Goal: Book appointment/travel/reservation

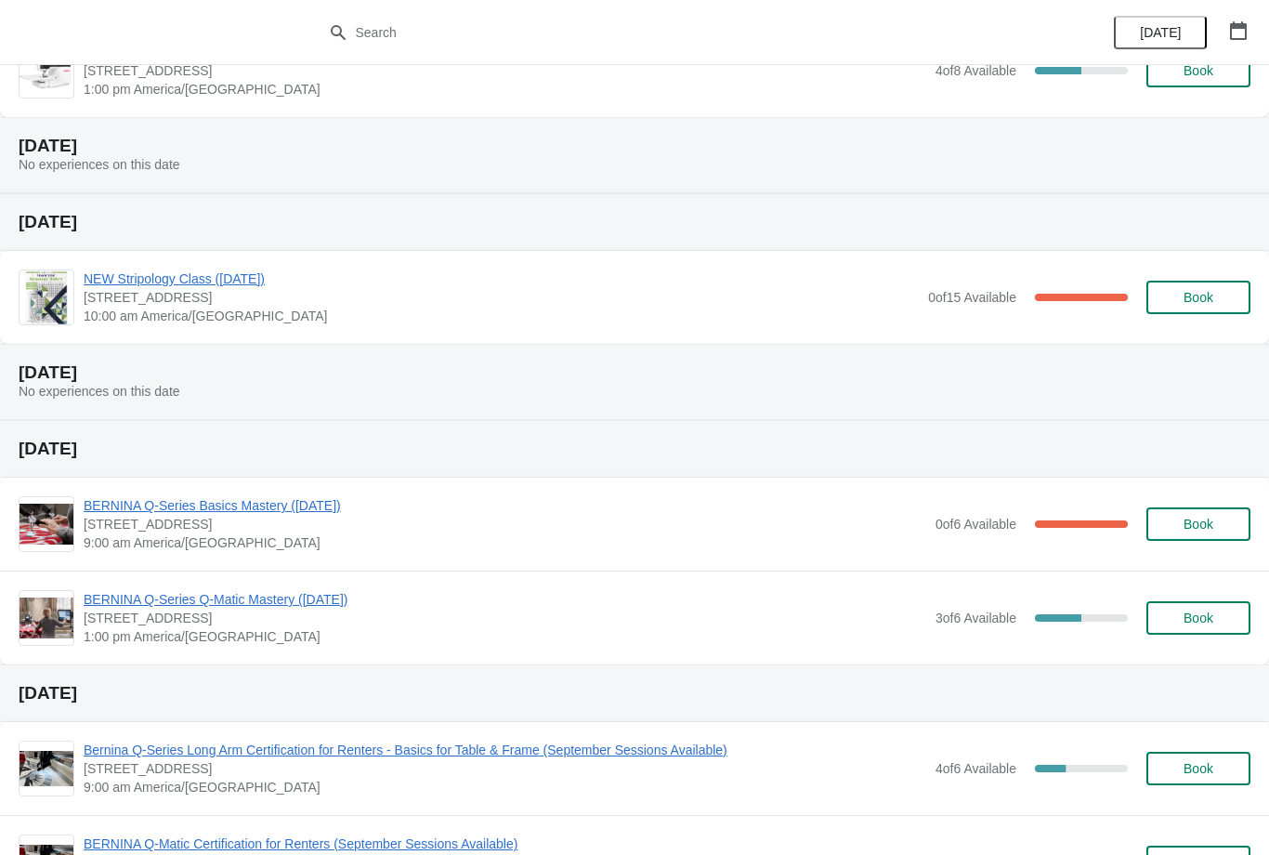
scroll to position [409, 0]
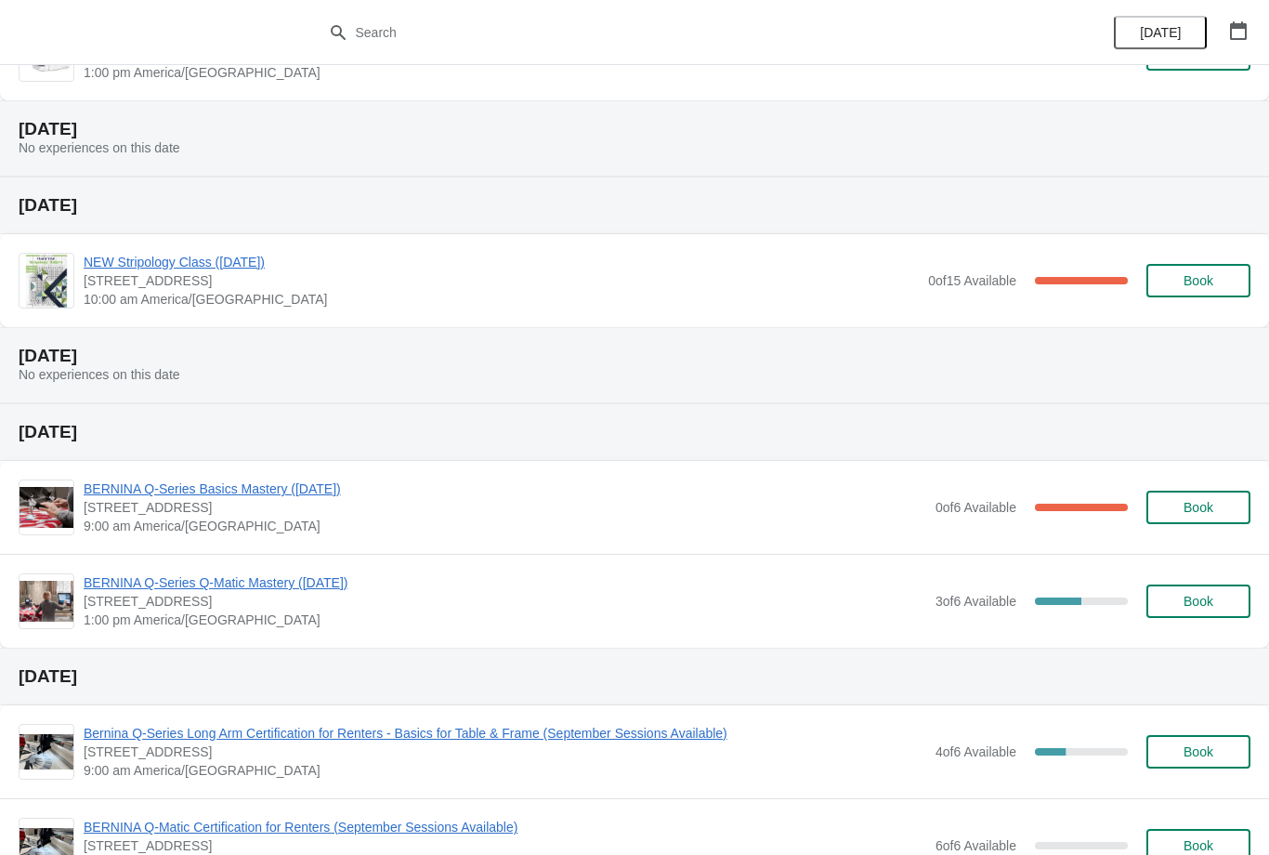
click at [675, 496] on span "BERNINA Q-Series Basics Mastery ([DATE])" at bounding box center [505, 489] width 843 height 19
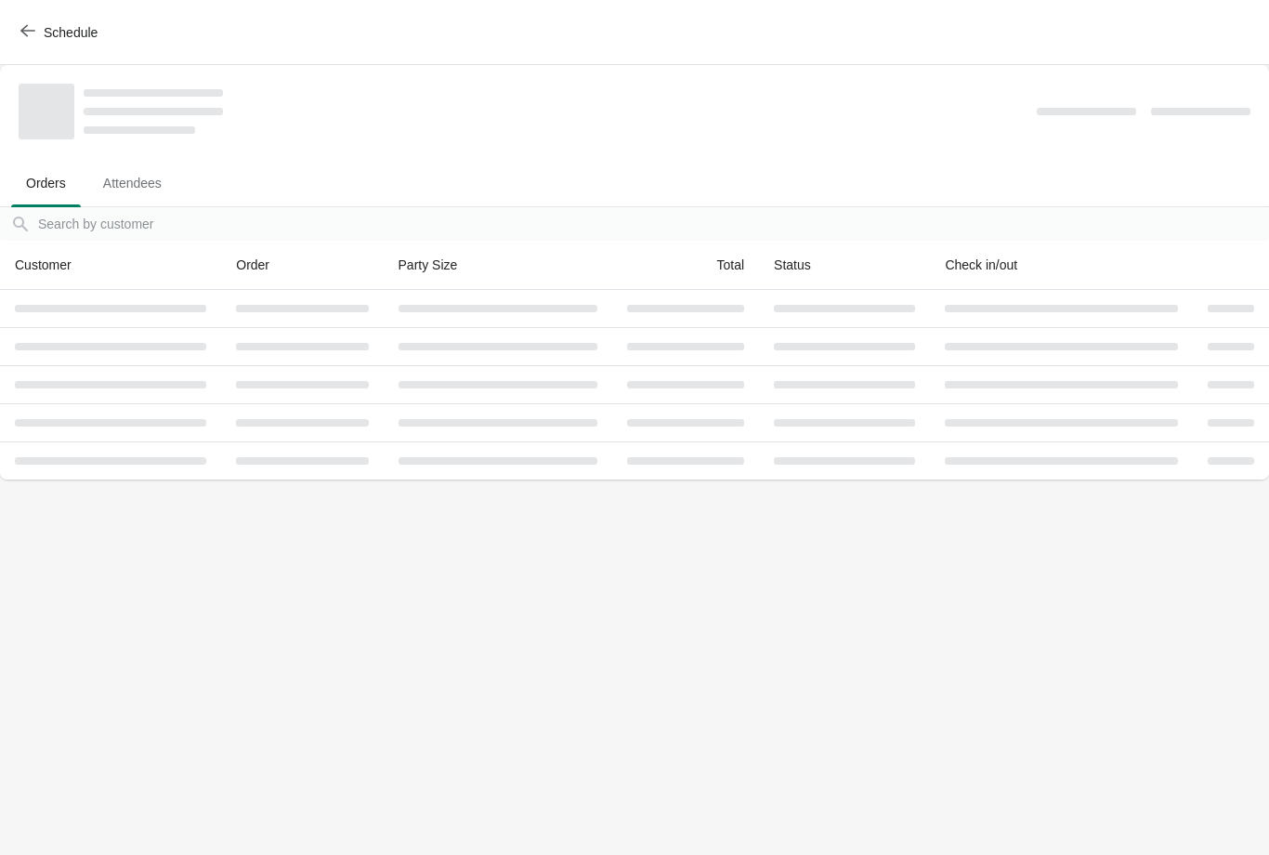
scroll to position [0, 0]
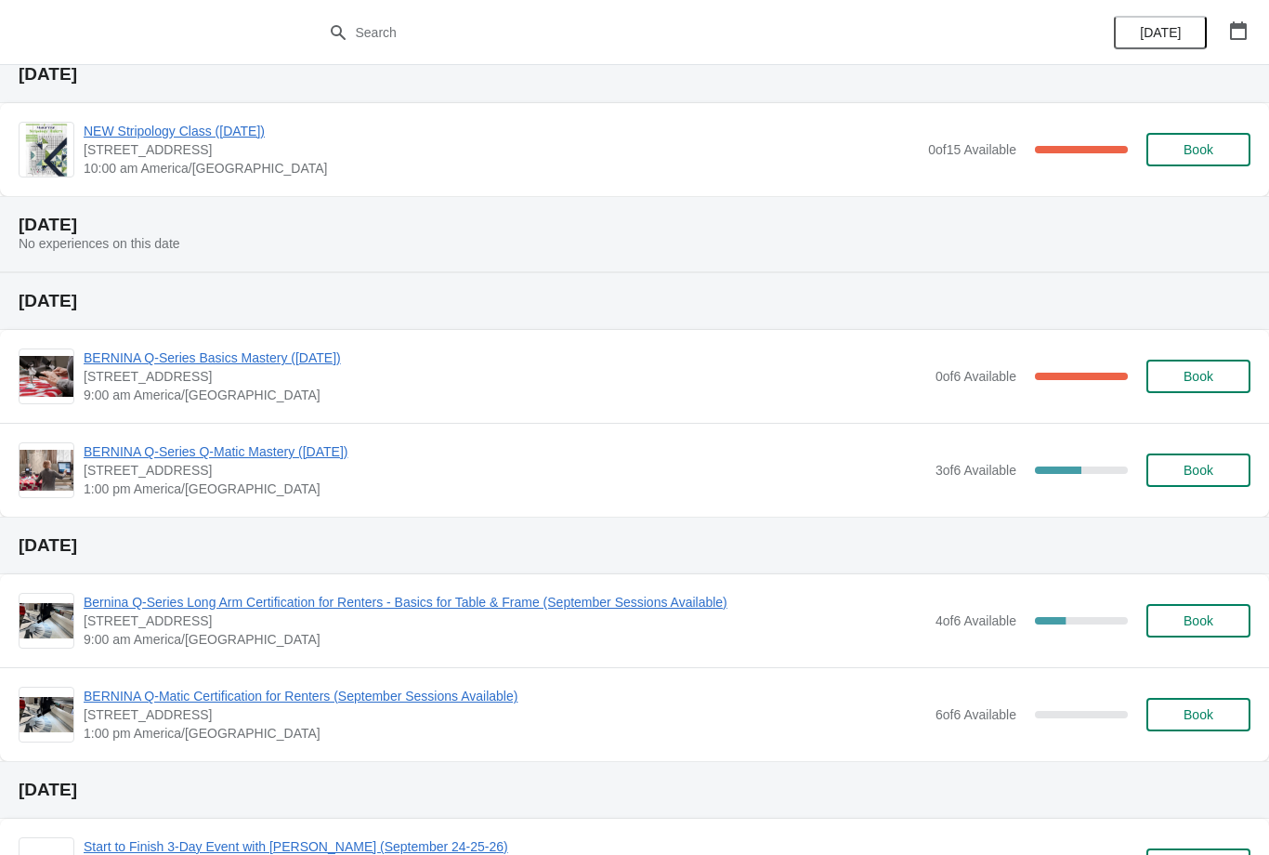
scroll to position [541, 0]
click at [360, 470] on span "[STREET_ADDRESS]" at bounding box center [505, 469] width 843 height 19
click at [279, 456] on span "BERNINA Q-Series Q-Matic Mastery ([DATE])" at bounding box center [505, 450] width 843 height 19
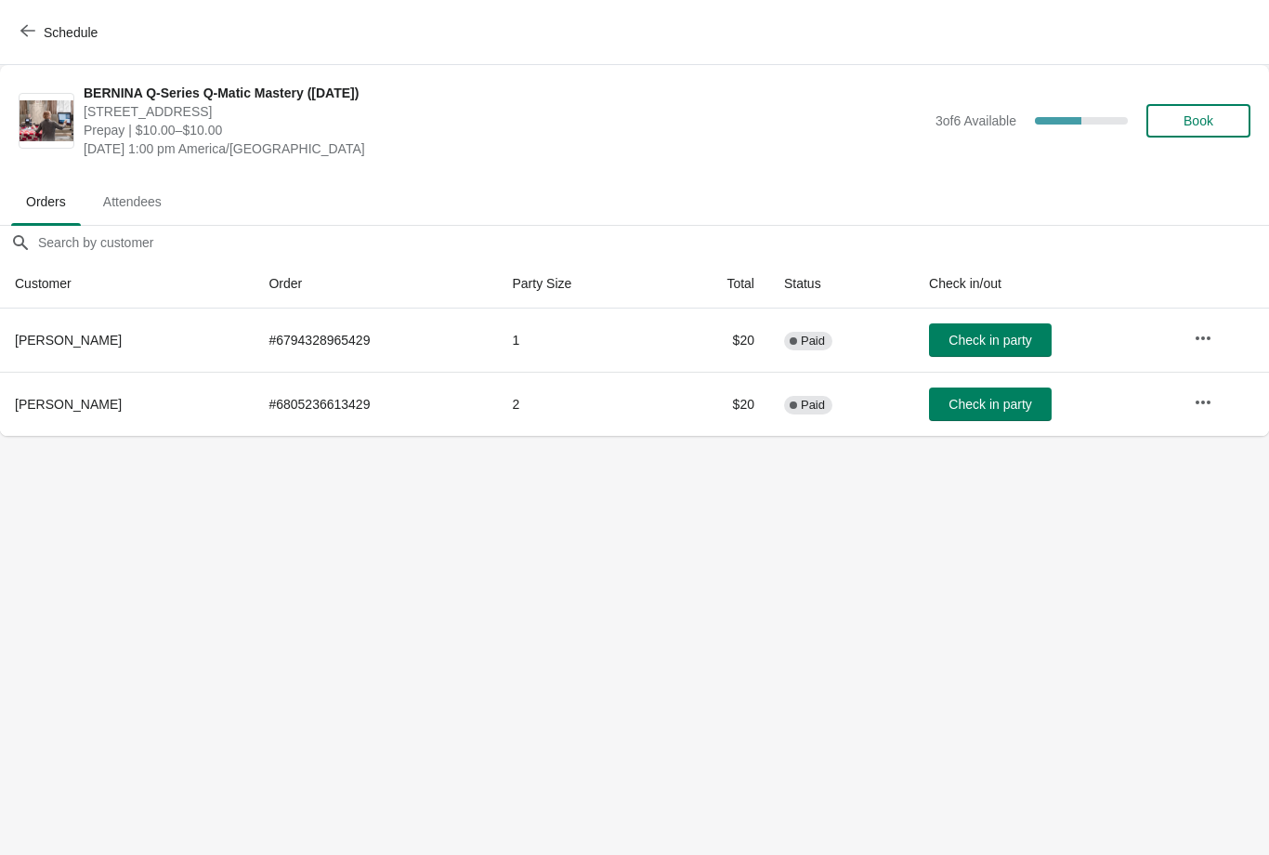
click at [57, 32] on span "Schedule" at bounding box center [71, 32] width 54 height 15
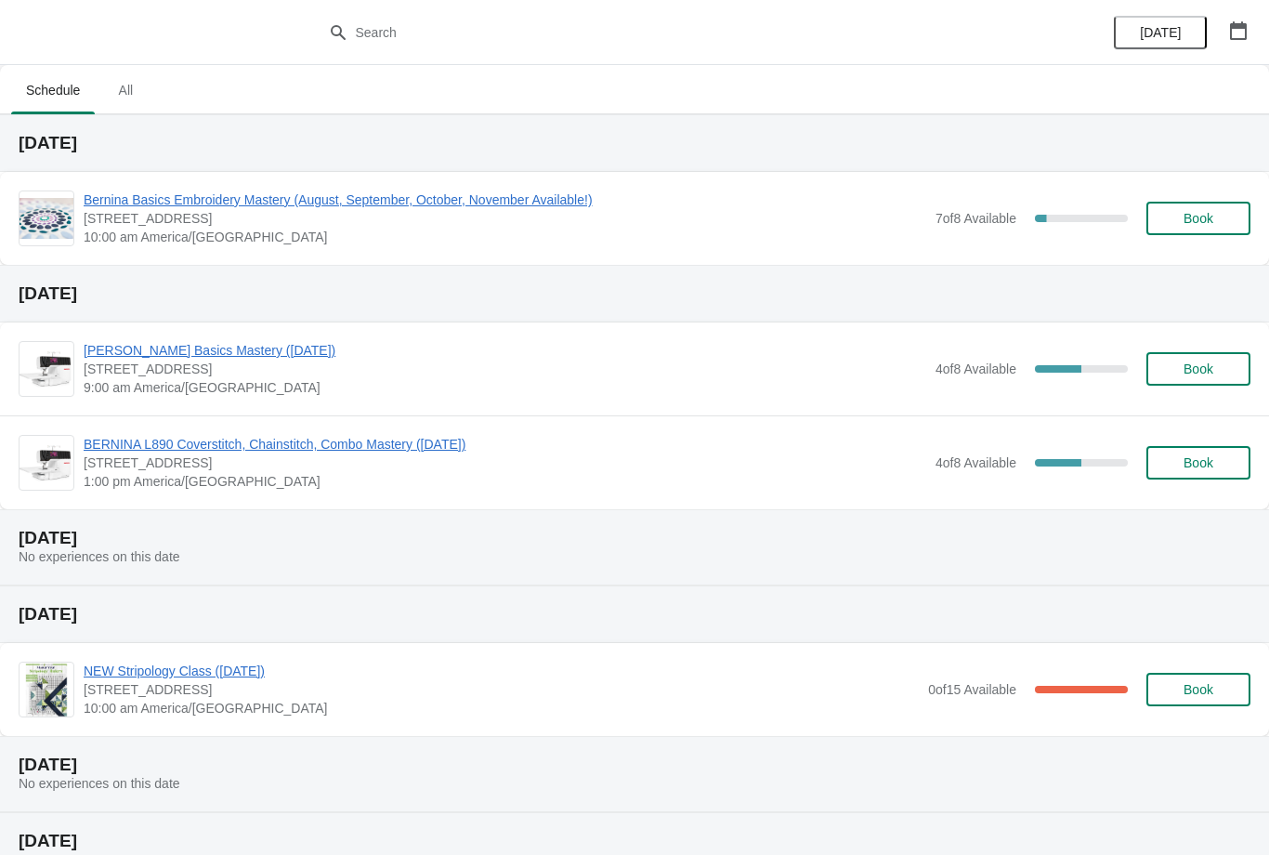
click at [332, 350] on span "[PERSON_NAME] Basics Mastery ([DATE])" at bounding box center [505, 350] width 843 height 19
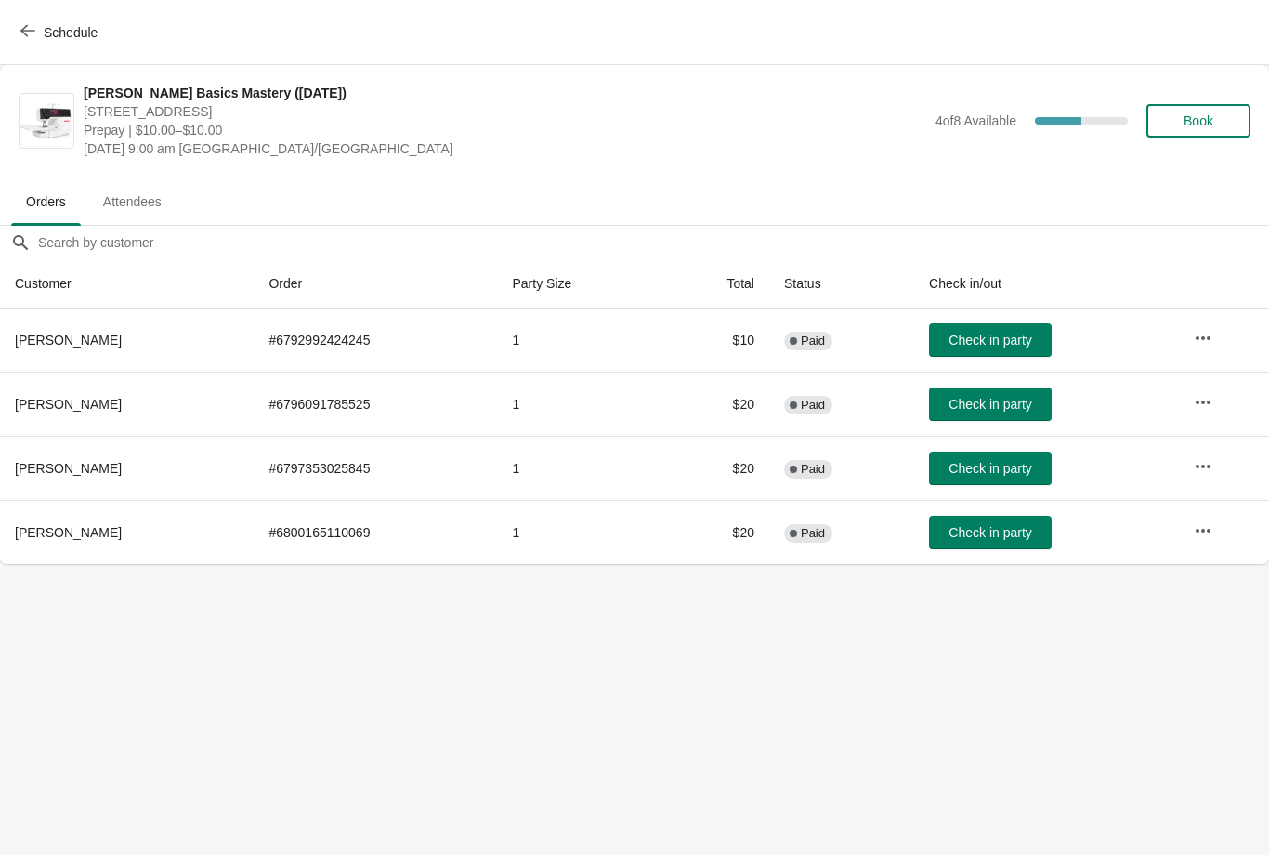
click at [65, 32] on span "Schedule" at bounding box center [71, 32] width 54 height 15
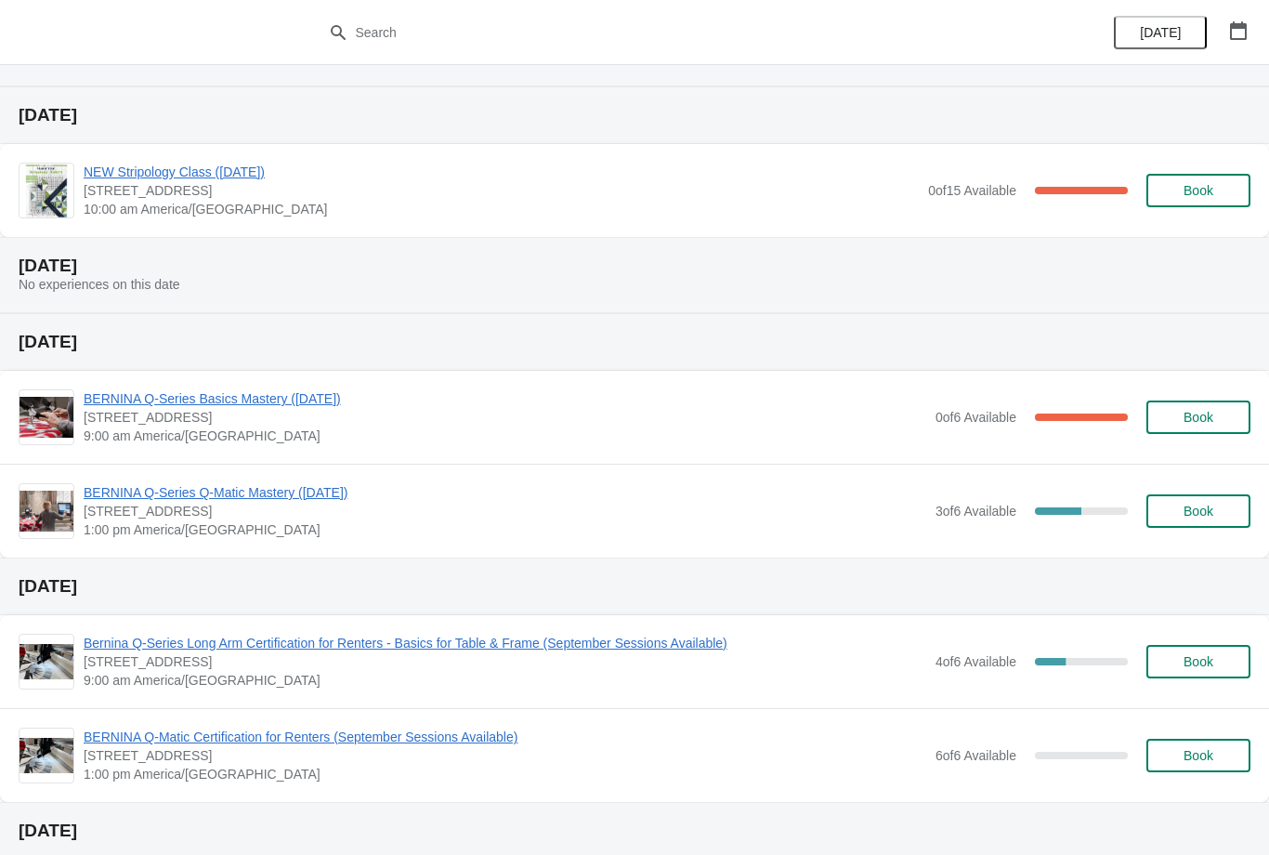
scroll to position [504, 0]
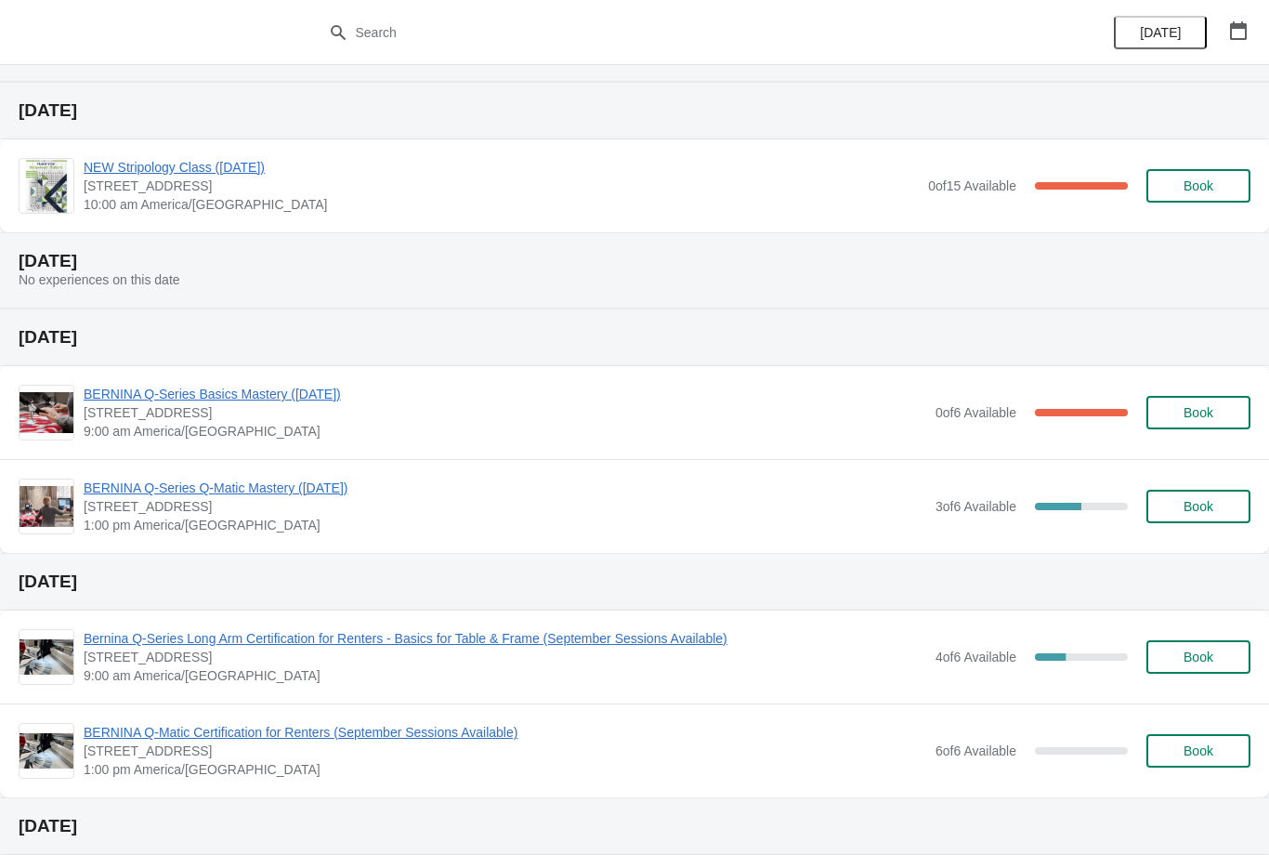
click at [321, 391] on span "BERNINA Q-Series Basics Mastery ([DATE])" at bounding box center [505, 394] width 843 height 19
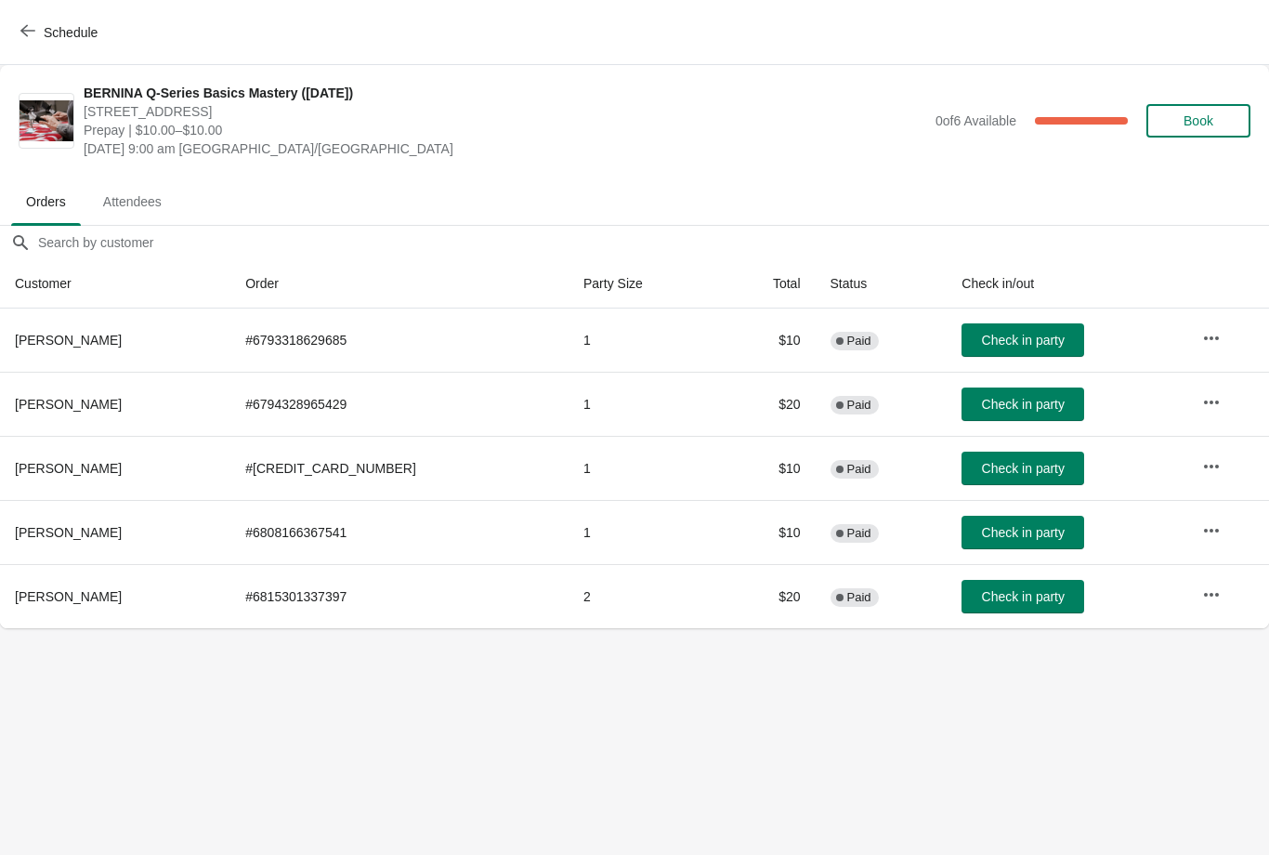
click at [25, 30] on icon "button" at bounding box center [27, 30] width 15 height 15
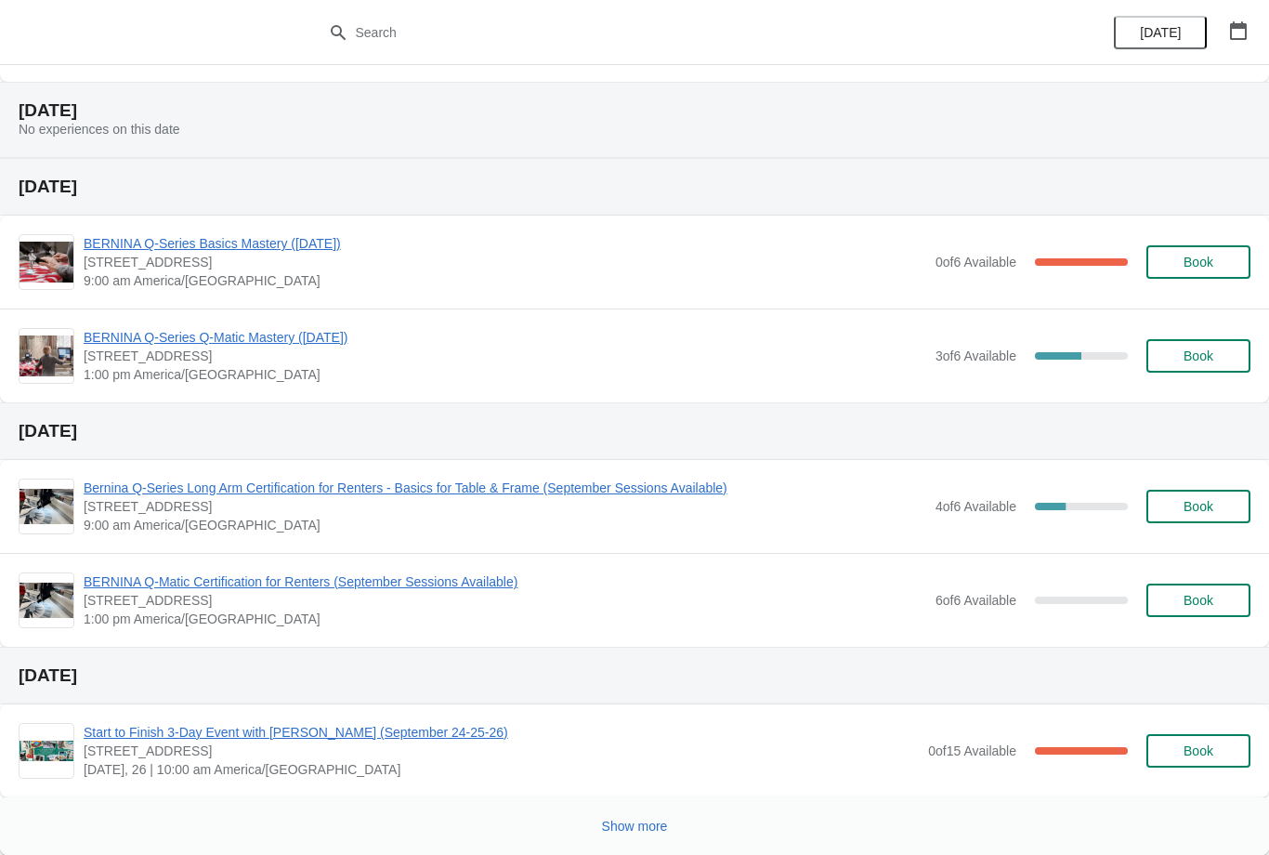
scroll to position [654, 0]
click at [461, 480] on span "Bernina Q-Series Long Arm Certification for Renters - Basics for Table & Frame …" at bounding box center [505, 488] width 843 height 19
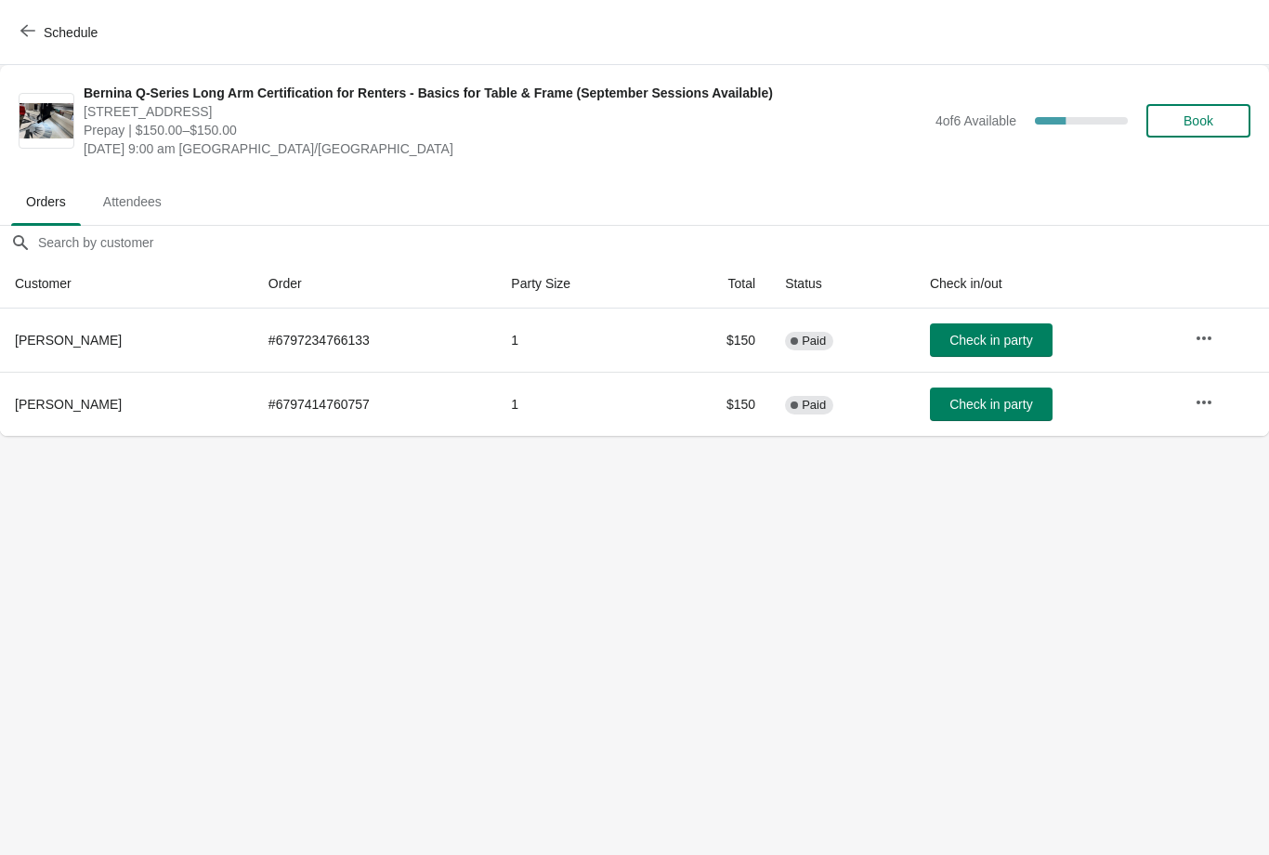
click at [79, 32] on span "Schedule" at bounding box center [71, 32] width 54 height 15
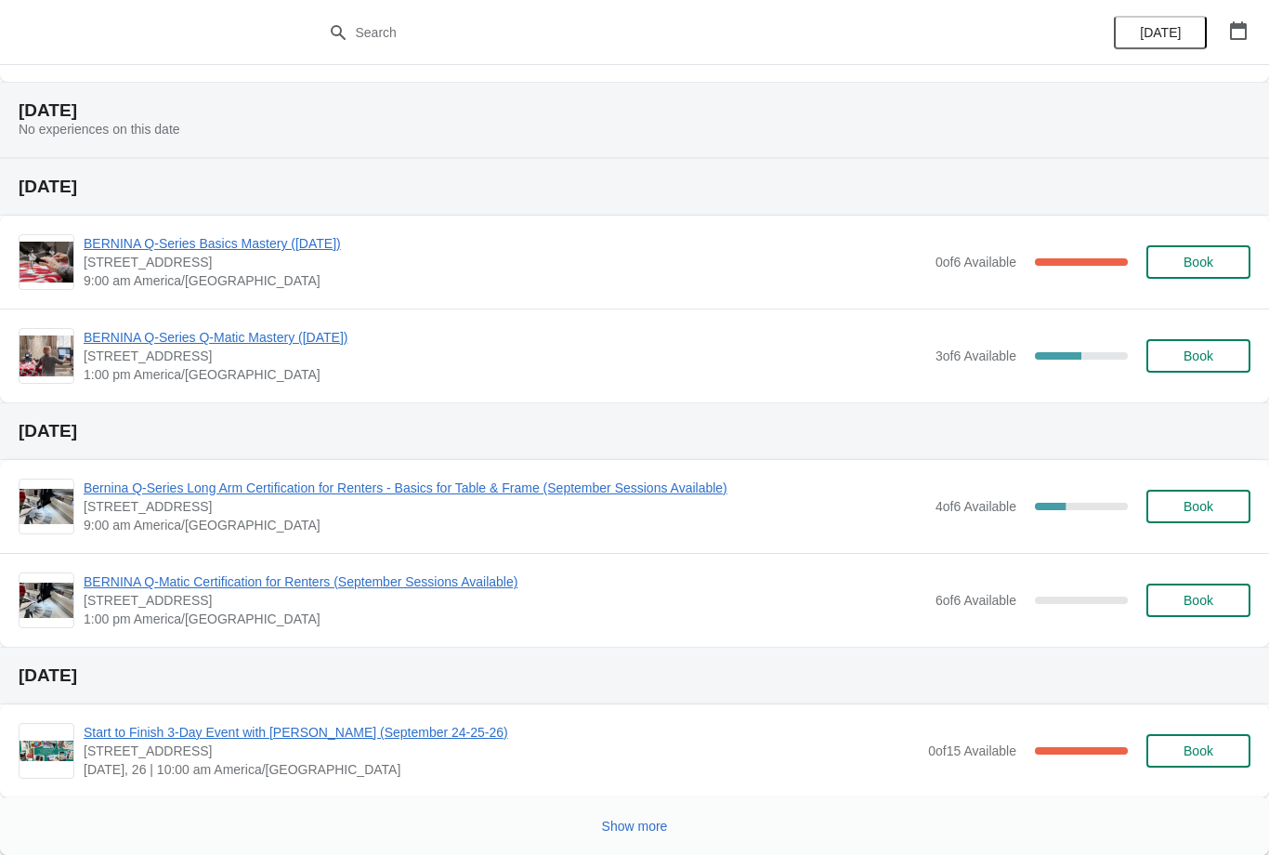
scroll to position [654, 0]
click at [318, 582] on span "BERNINA Q-Matic Certification for Renters (September Sessions Available)" at bounding box center [505, 581] width 843 height 19
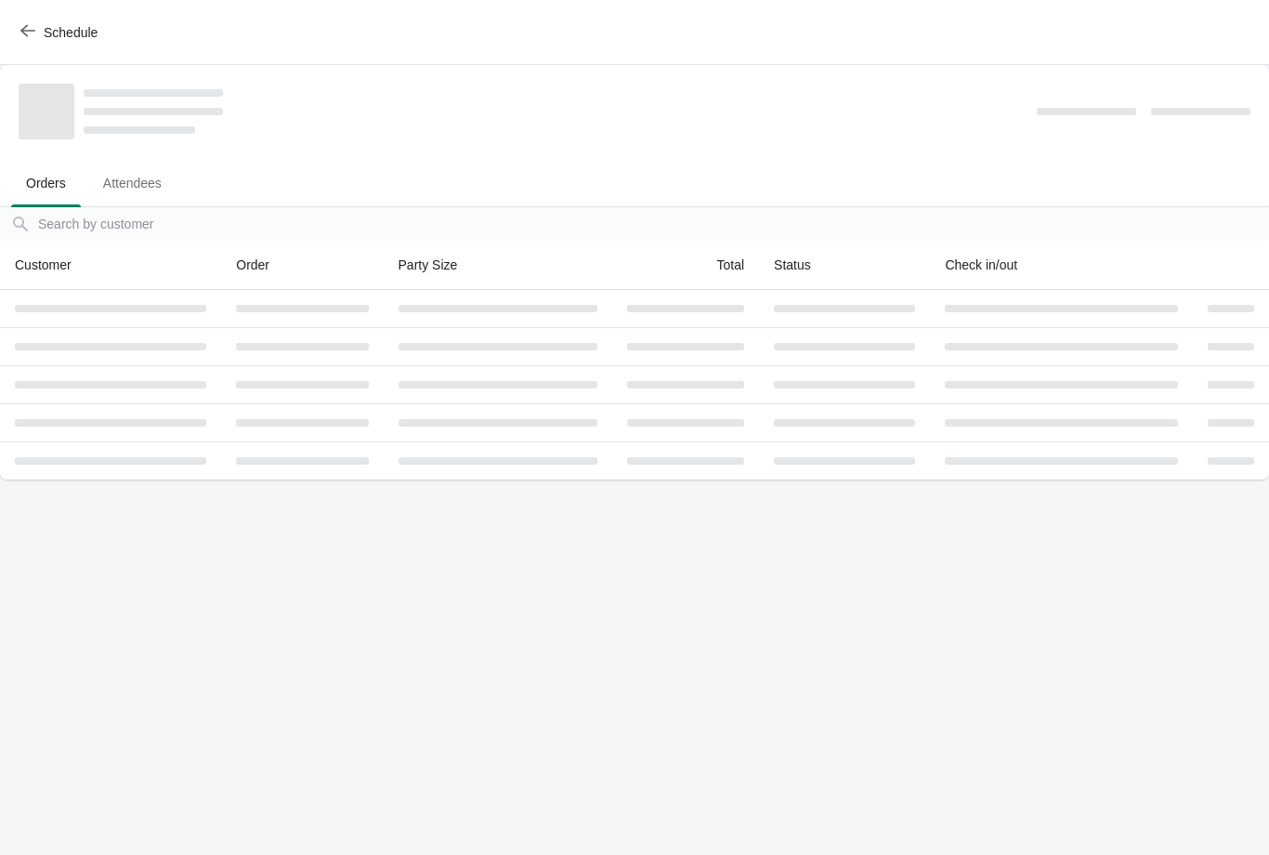
scroll to position [0, 0]
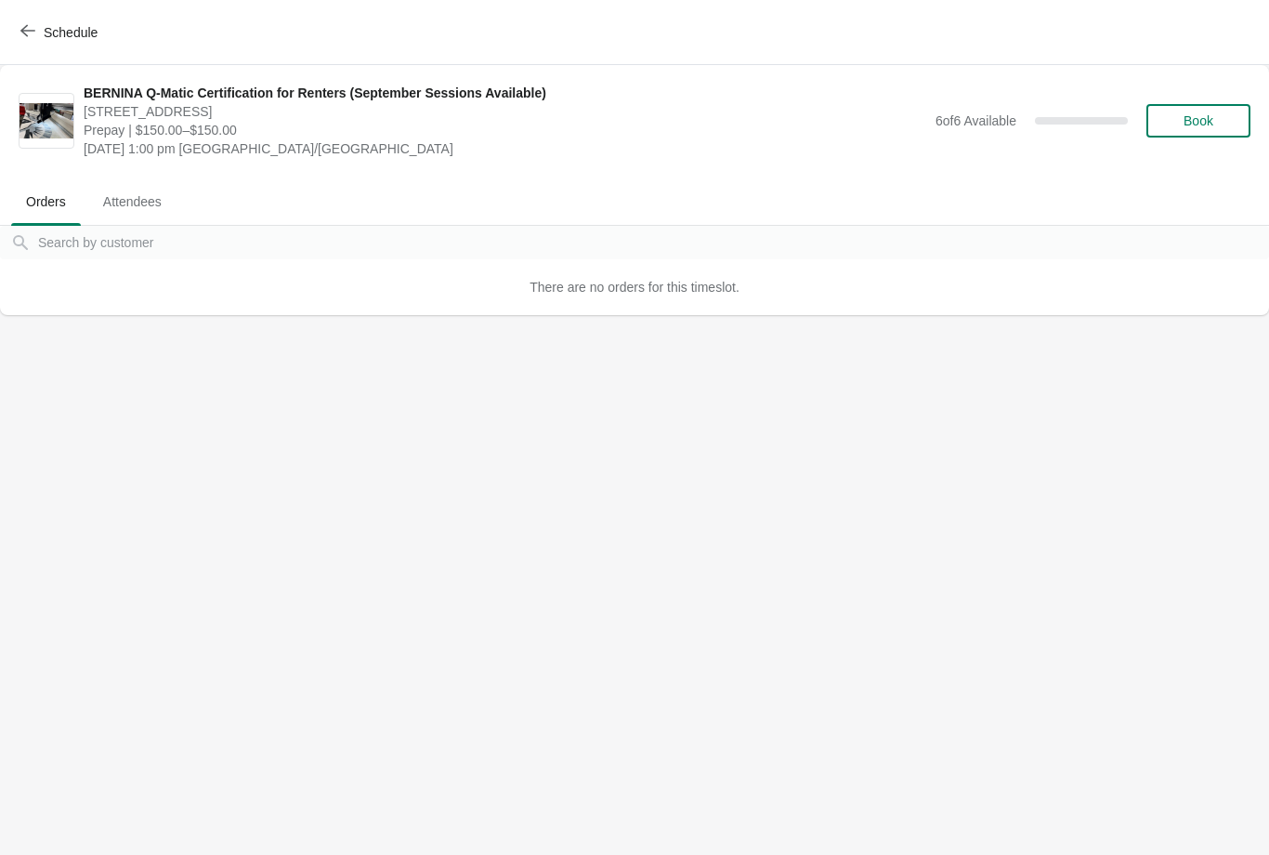
click at [87, 26] on span "Schedule" at bounding box center [71, 32] width 54 height 15
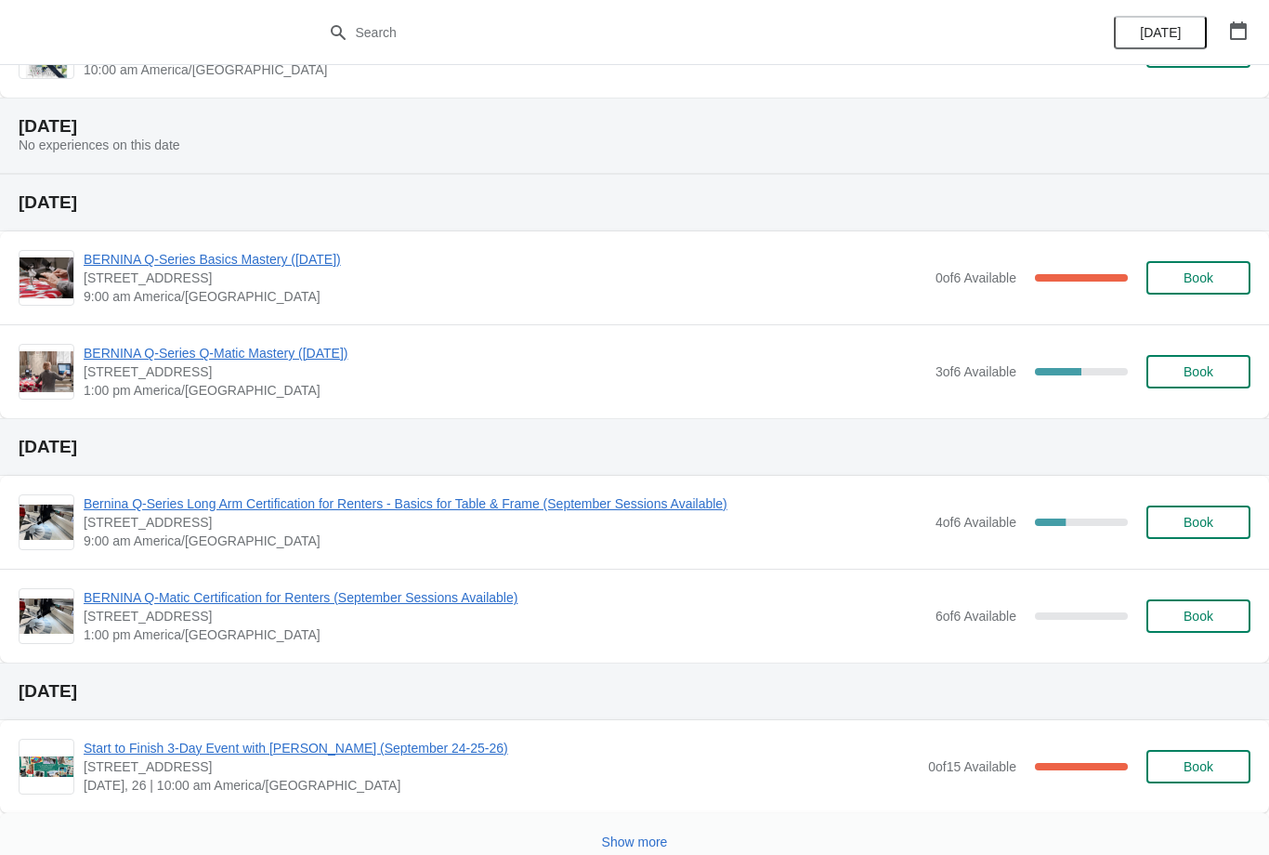
scroll to position [639, 0]
click at [308, 589] on span "BERNINA Q-Matic Certification for Renters (September Sessions Available)" at bounding box center [505, 596] width 843 height 19
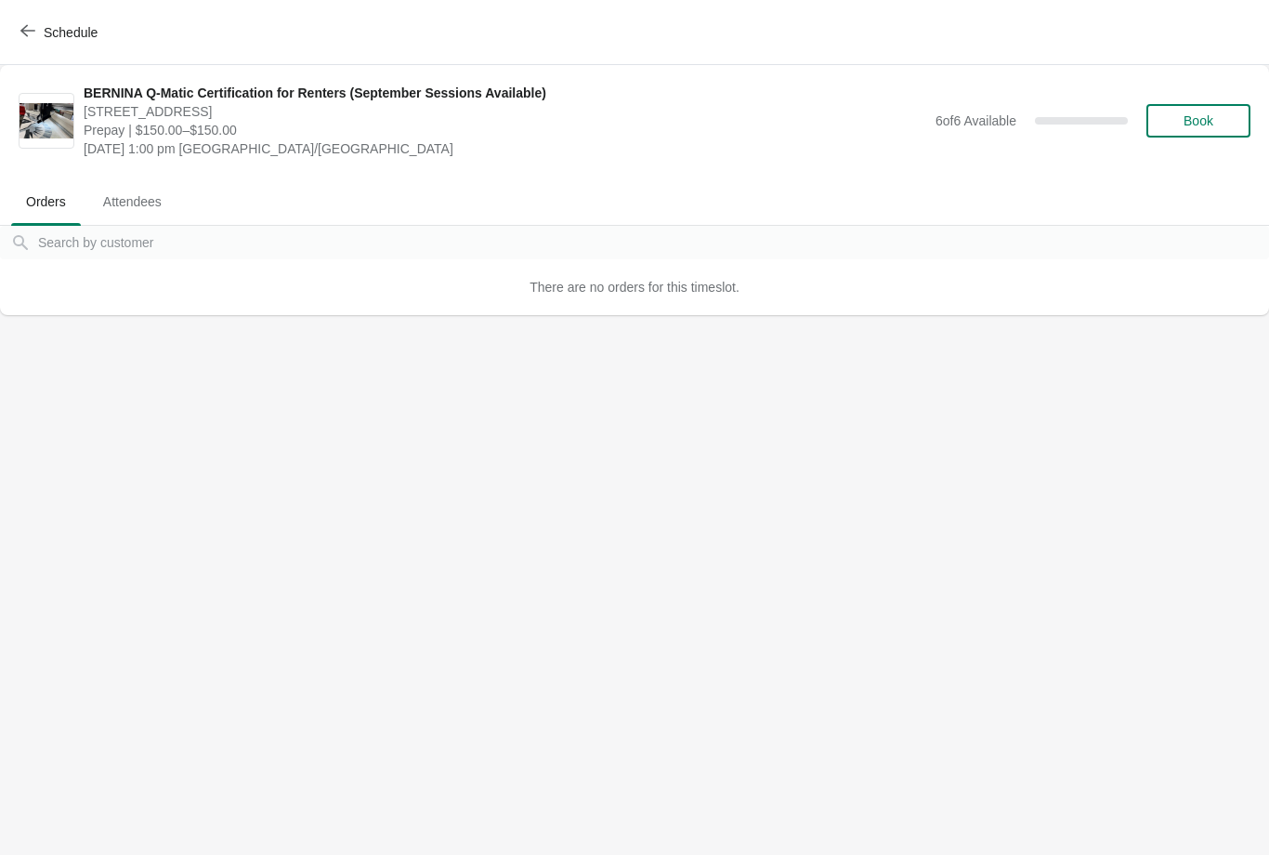
click at [61, 29] on span "Schedule" at bounding box center [71, 32] width 54 height 15
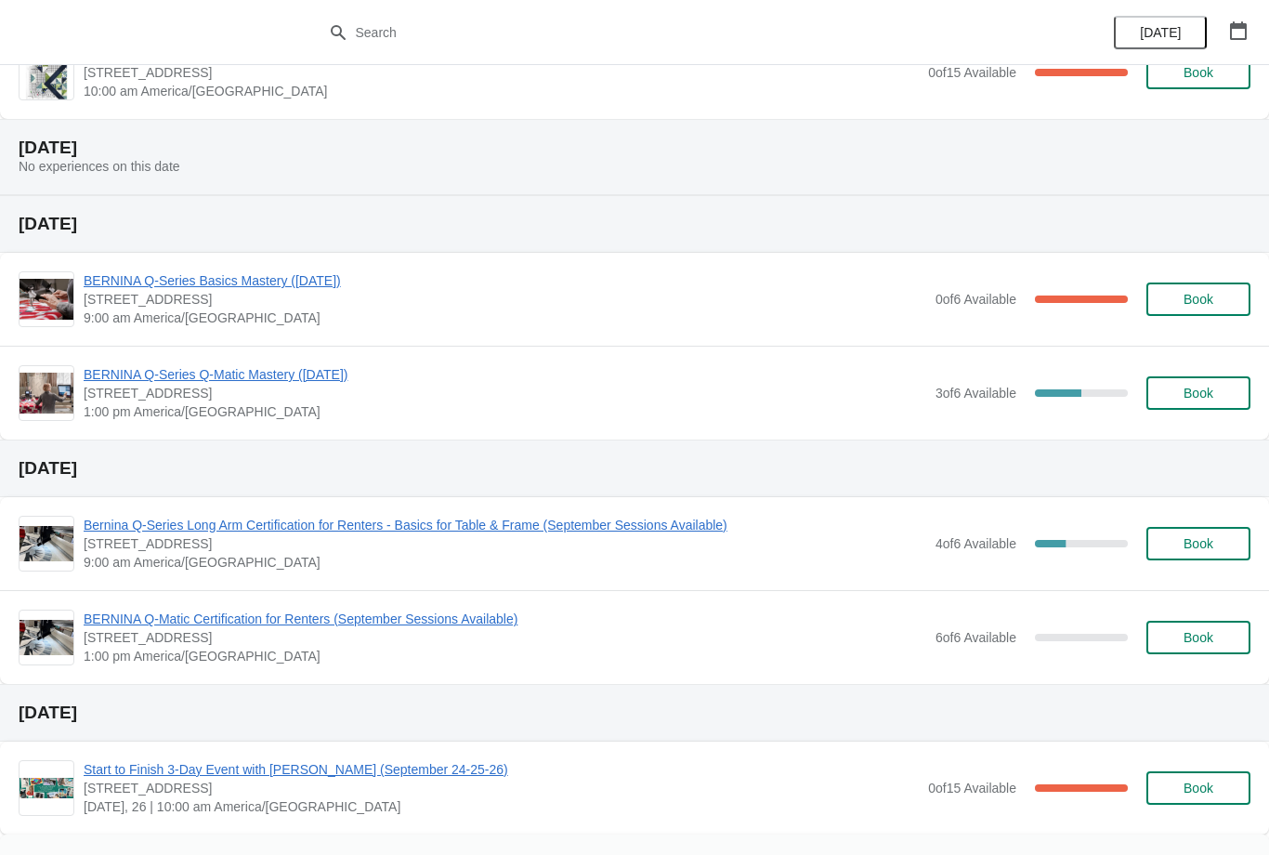
scroll to position [621, 0]
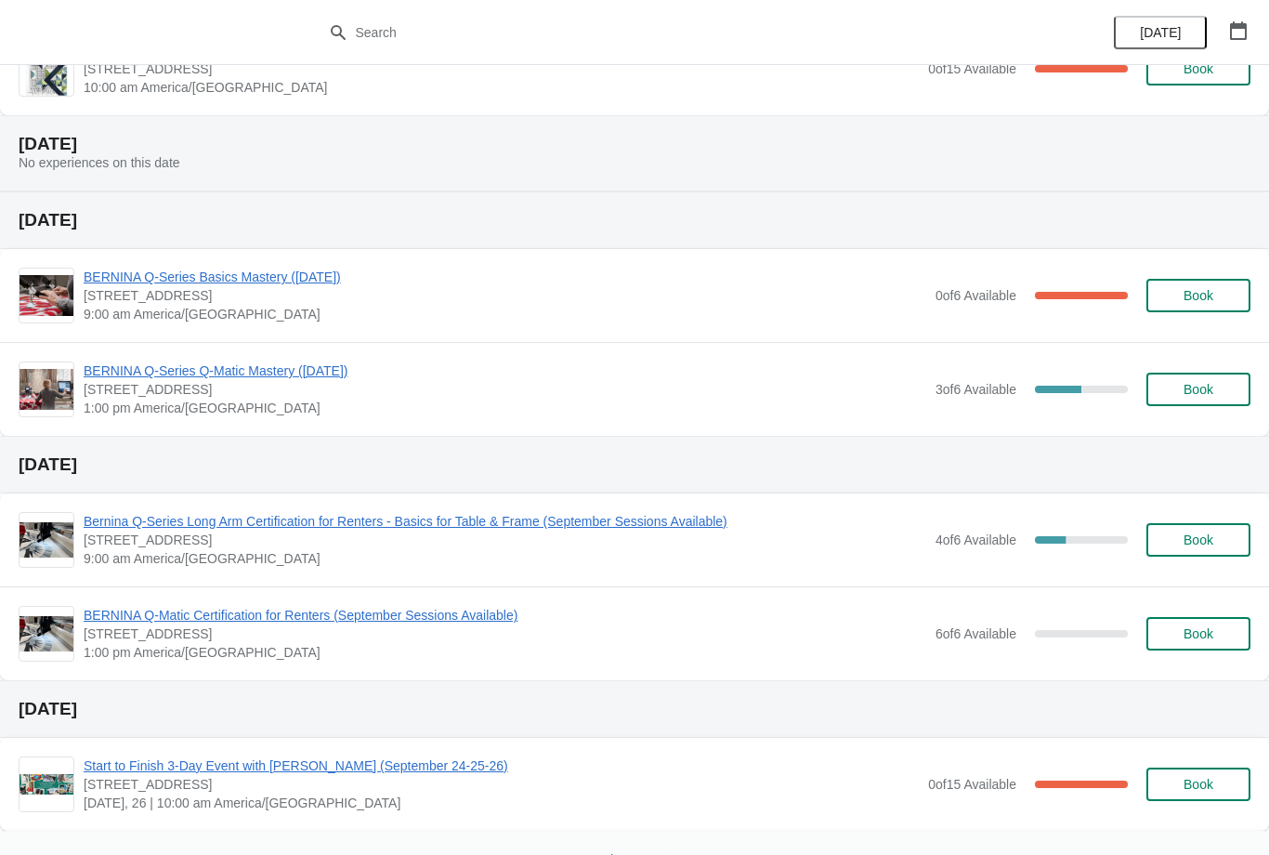
click at [358, 519] on span "Bernina Q-Series Long Arm Certification for Renters - Basics for Table & Frame …" at bounding box center [505, 521] width 843 height 19
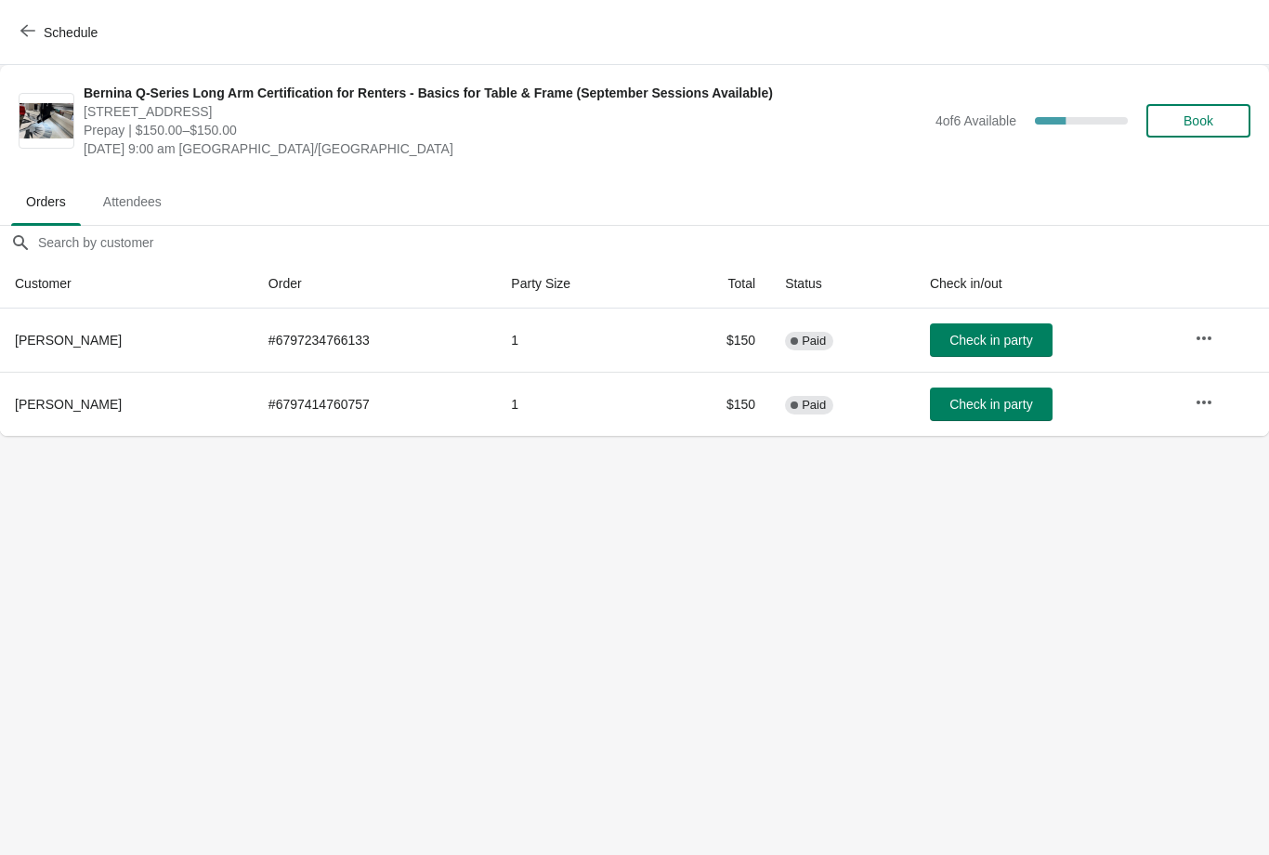
click at [82, 17] on button "Schedule" at bounding box center [60, 32] width 103 height 33
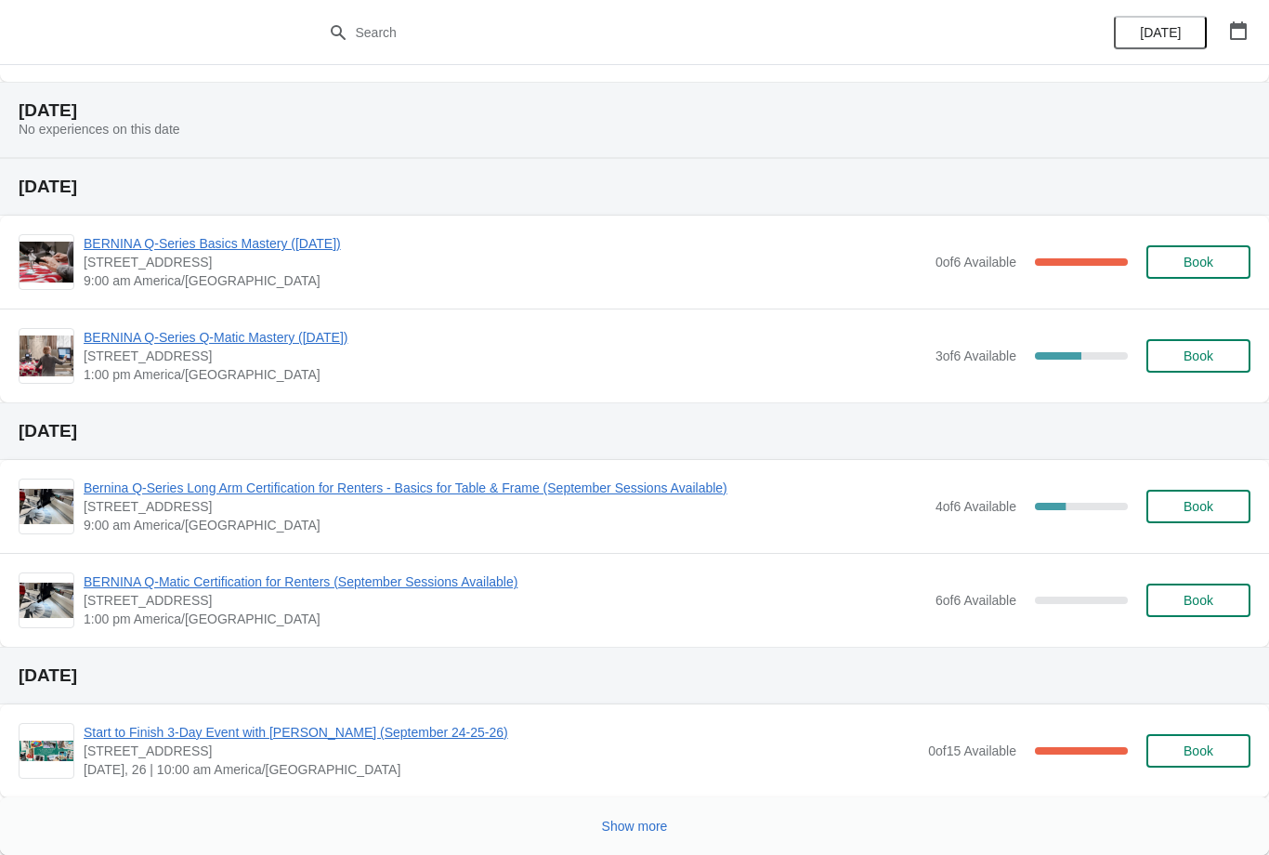
scroll to position [654, 0]
click at [374, 248] on span "BERNINA Q-Series Basics Mastery ([DATE])" at bounding box center [505, 243] width 843 height 19
click at [322, 236] on span "BERNINA Q-Series Basics Mastery ([DATE])" at bounding box center [505, 243] width 843 height 19
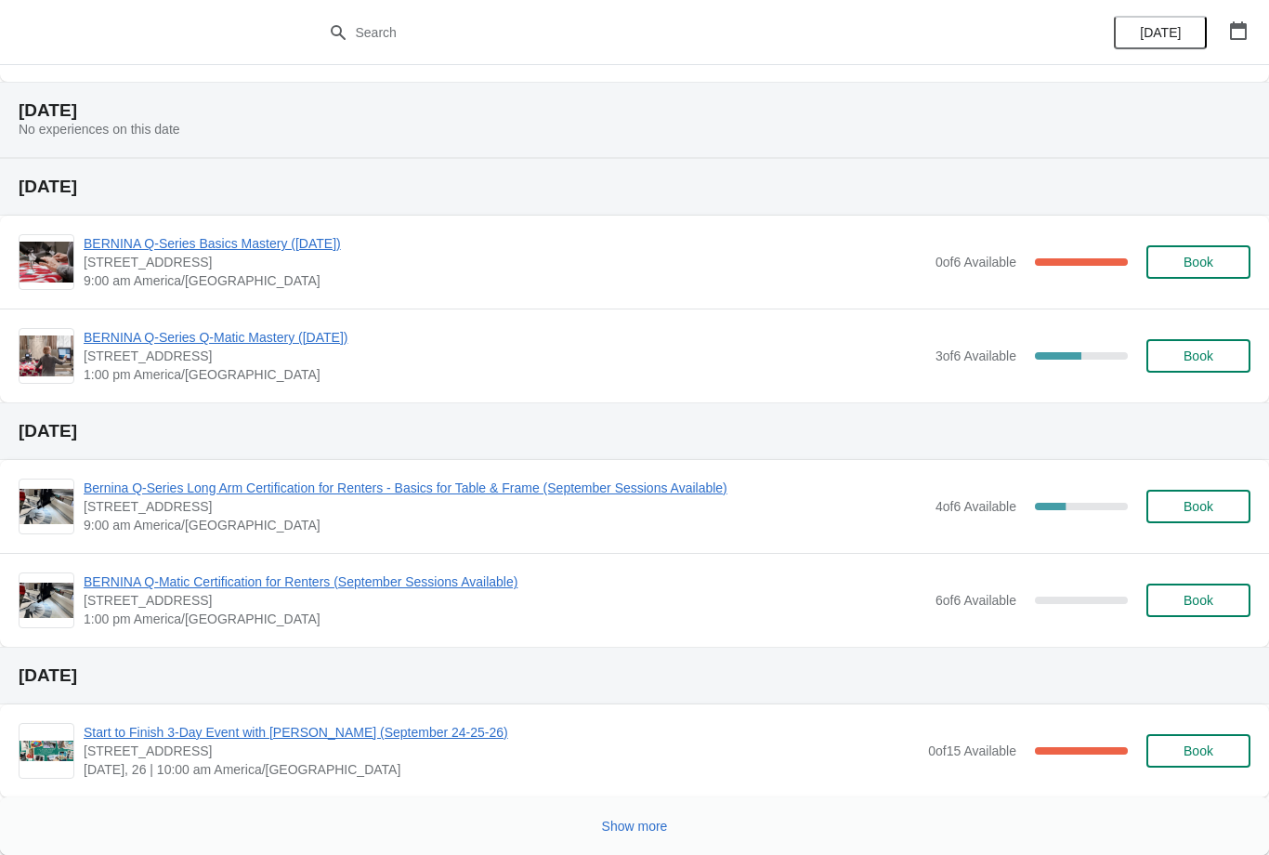
scroll to position [0, 0]
